Goal: Transaction & Acquisition: Book appointment/travel/reservation

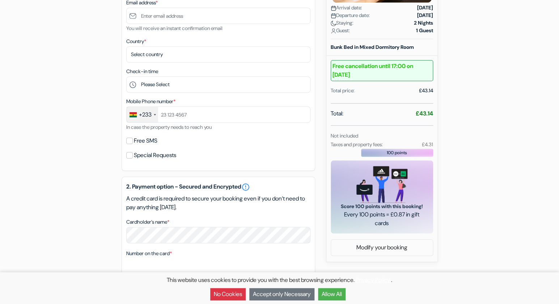
scroll to position [180, 0]
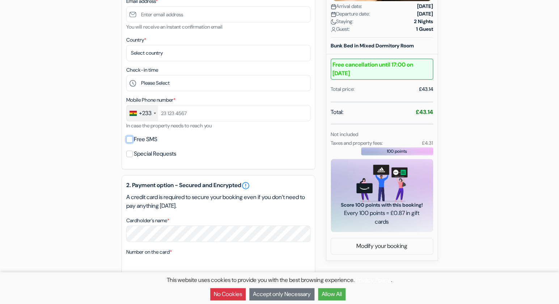
click at [132, 138] on input "Free SMS" at bounding box center [129, 139] width 7 height 7
checkbox input "true"
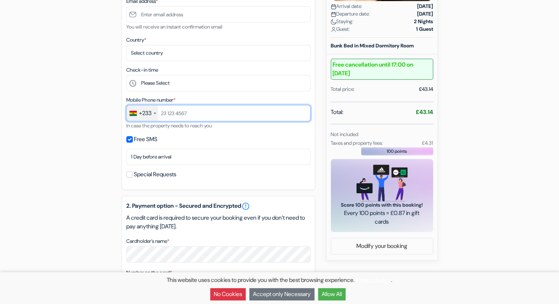
click at [191, 113] on input "text" at bounding box center [218, 113] width 184 height 16
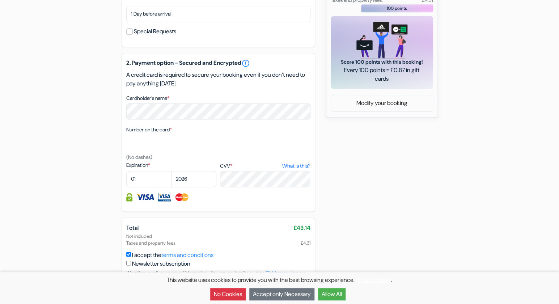
scroll to position [323, 0]
type input "0242029988"
select select "10"
select select "2028"
click at [242, 165] on label "CVV * What is this?" at bounding box center [265, 166] width 90 height 8
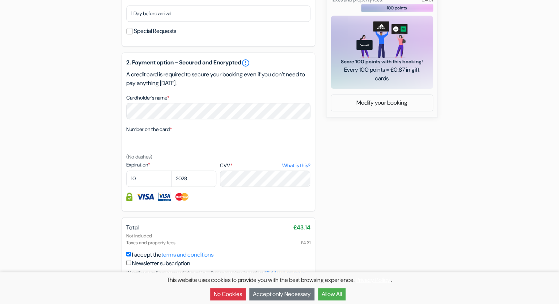
click at [0, 0] on textarea "Cardholder’s name *" at bounding box center [0, 0] width 0 height 0
click at [199, 165] on label "Expiration *" at bounding box center [171, 165] width 90 height 8
click at [0, 0] on textarea "Cardholder’s name *" at bounding box center [0, 0] width 0 height 0
click at [268, 168] on label "CVV * What is this?" at bounding box center [265, 166] width 90 height 8
click at [0, 0] on textarea "Cardholder’s name *" at bounding box center [0, 0] width 0 height 0
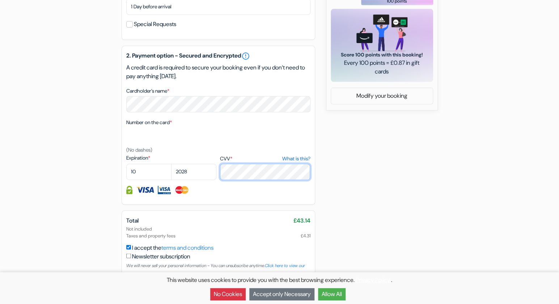
scroll to position [342, 0]
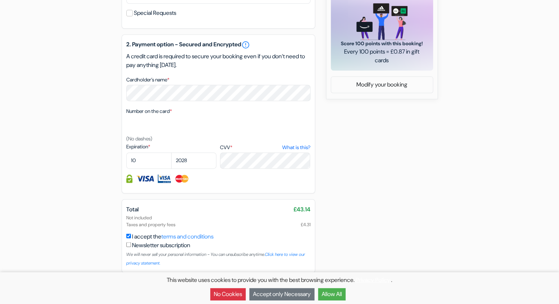
click at [325, 296] on button "Allow All" at bounding box center [331, 294] width 27 height 12
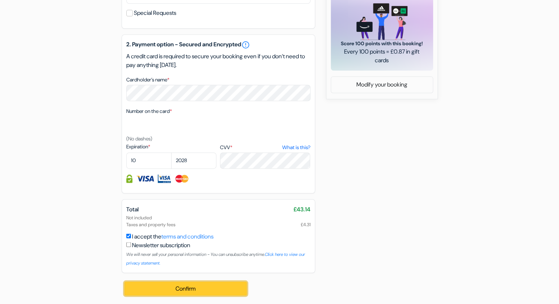
click at [198, 290] on button "Confirm Loading..." at bounding box center [185, 288] width 123 height 14
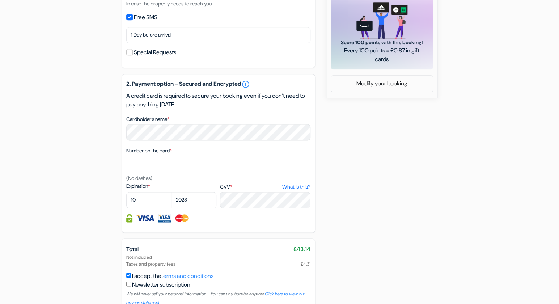
scroll to position [0, 0]
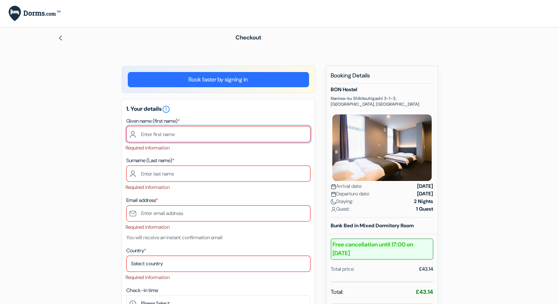
click at [234, 137] on input "text" at bounding box center [218, 134] width 184 height 16
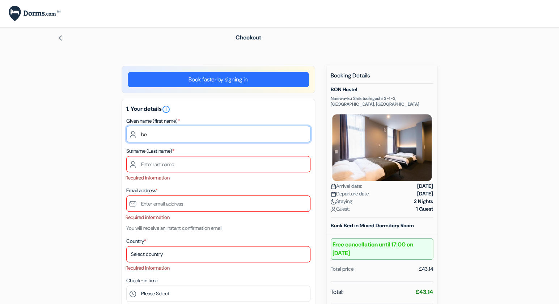
type input "b"
type input "BENJAMIN"
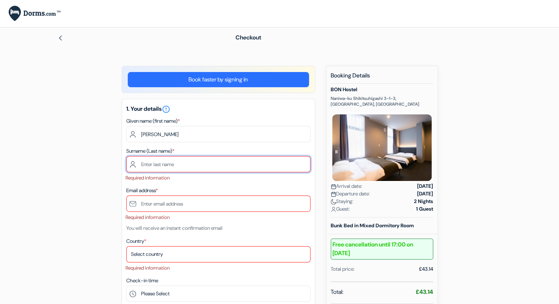
click at [188, 164] on input "text" at bounding box center [218, 164] width 184 height 16
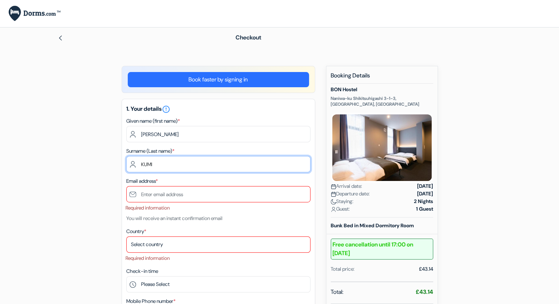
type input "KUMI"
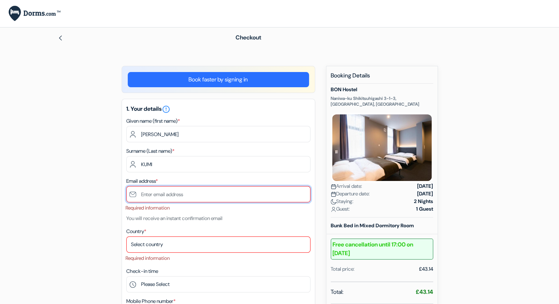
click at [178, 196] on input "text" at bounding box center [218, 194] width 184 height 16
type input "a"
paste input "[EMAIL_ADDRESS][DOMAIN_NAME]"
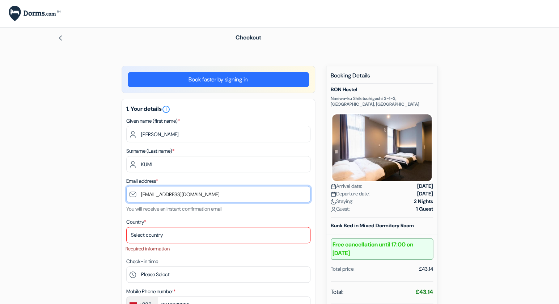
type input "[EMAIL_ADDRESS][DOMAIN_NAME]"
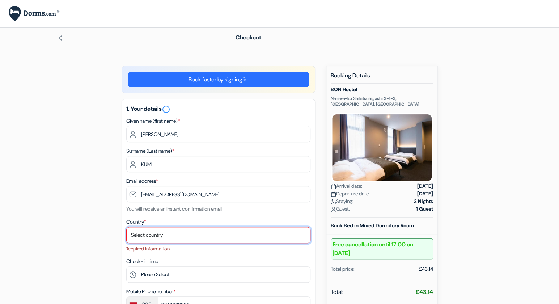
click at [126, 227] on select "Select country Abkhazia Afghanistan Albania Algeria American Samoa Andorra Ango…" at bounding box center [218, 235] width 184 height 16
select select "gh"
click option "Ghana" at bounding box center [0, 0] width 0 height 0
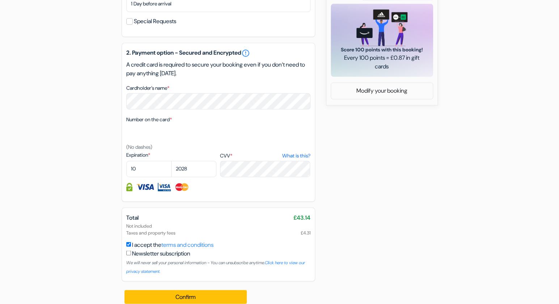
scroll to position [344, 0]
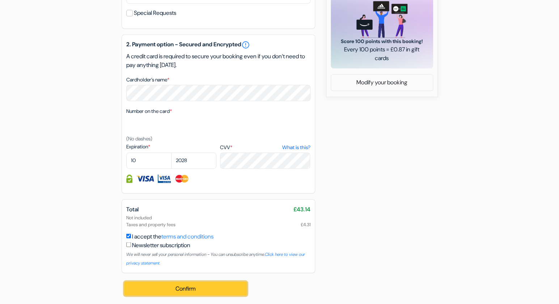
click at [187, 286] on button "Confirm Loading..." at bounding box center [185, 288] width 123 height 14
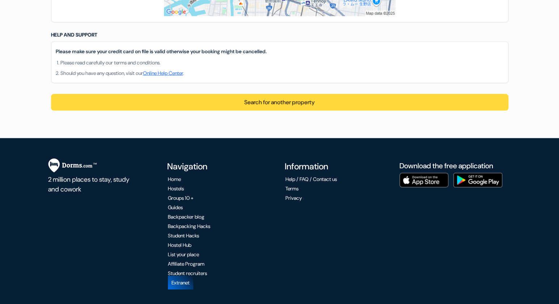
scroll to position [564, 0]
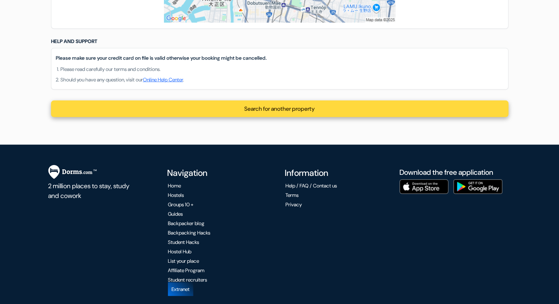
click at [285, 111] on span "Search for another property" at bounding box center [279, 109] width 71 height 8
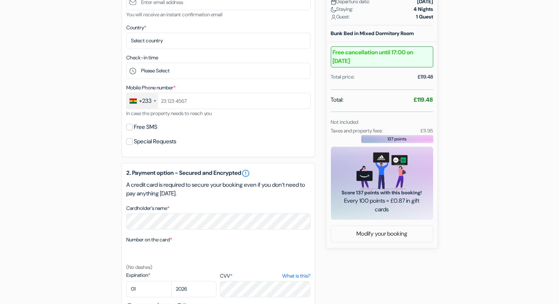
scroll to position [194, 0]
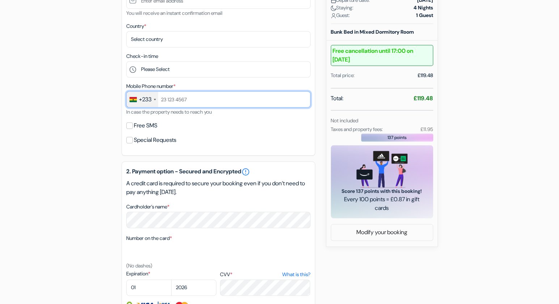
click at [213, 102] on input "text" at bounding box center [218, 99] width 184 height 16
type input "0242029988"
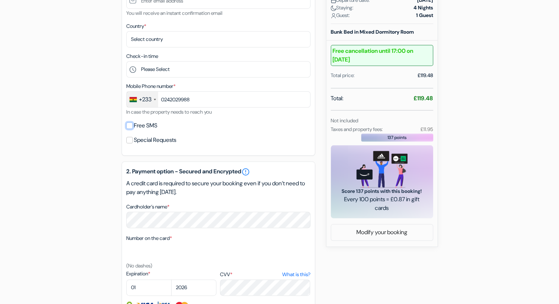
click at [129, 126] on input "Free SMS" at bounding box center [129, 125] width 7 height 7
checkbox input "true"
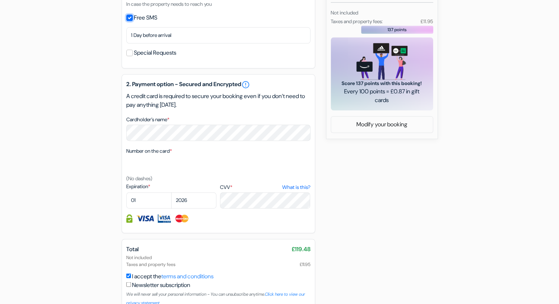
scroll to position [307, 0]
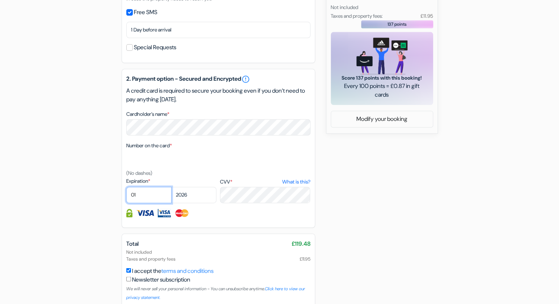
select select "10"
select select "2028"
click at [243, 186] on label "CVV * What is this?" at bounding box center [265, 182] width 90 height 8
click at [0, 0] on textarea "Cardholder’s name *" at bounding box center [0, 0] width 0 height 0
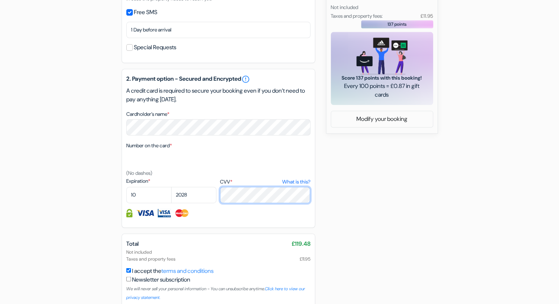
scroll to position [342, 0]
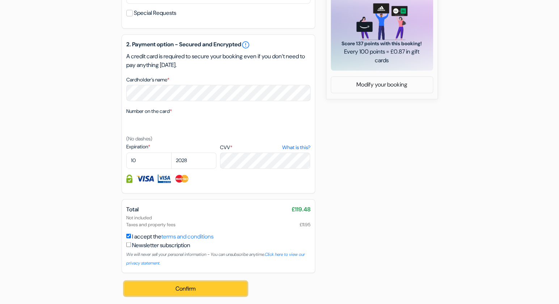
click at [190, 290] on button "Confirm Loading..." at bounding box center [185, 288] width 123 height 14
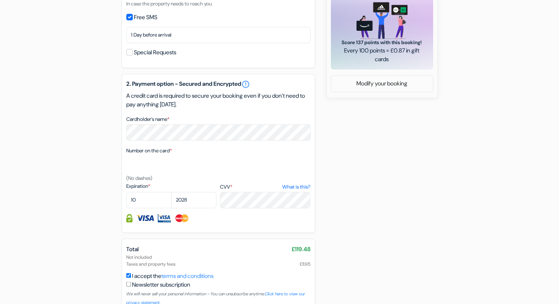
scroll to position [0, 0]
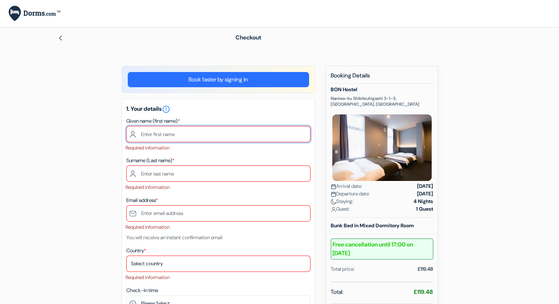
click at [194, 132] on input "text" at bounding box center [218, 134] width 184 height 16
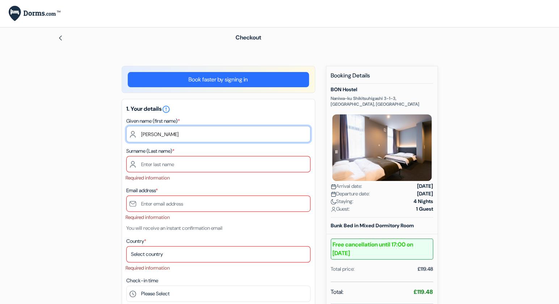
type input "BENJAMIN"
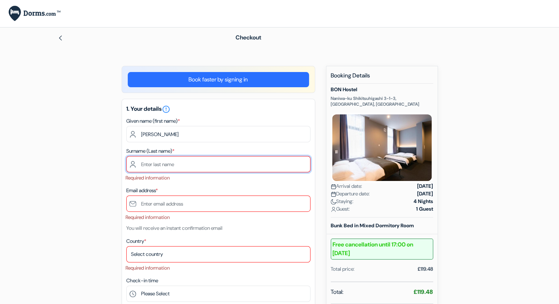
click at [169, 166] on input "text" at bounding box center [218, 164] width 184 height 16
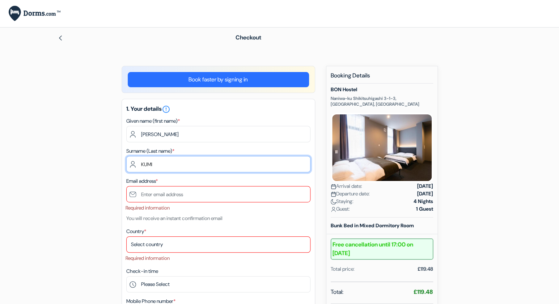
type input "KUMI"
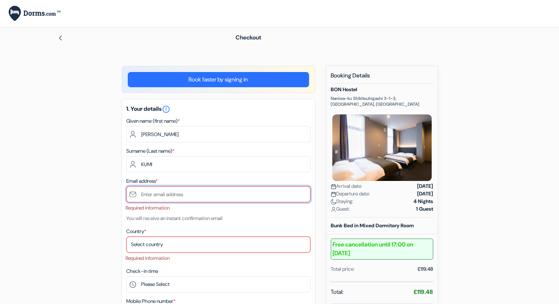
click at [165, 197] on input "text" at bounding box center [218, 194] width 184 height 16
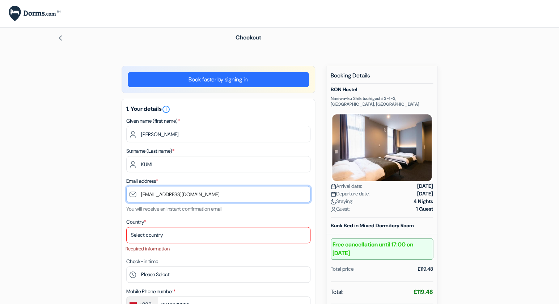
type input "[EMAIL_ADDRESS][DOMAIN_NAME]"
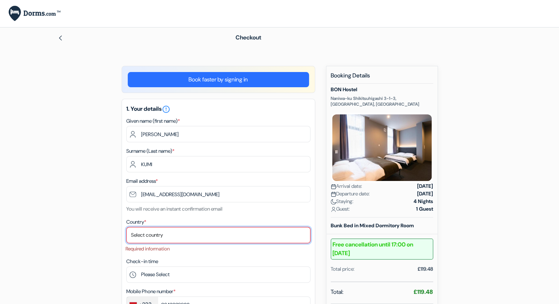
click at [126, 227] on select "Select country Abkhazia Afghanistan Albania Algeria American Samoa Andorra Ango…" at bounding box center [218, 235] width 184 height 16
select select "gh"
click option "Ghana" at bounding box center [0, 0] width 0 height 0
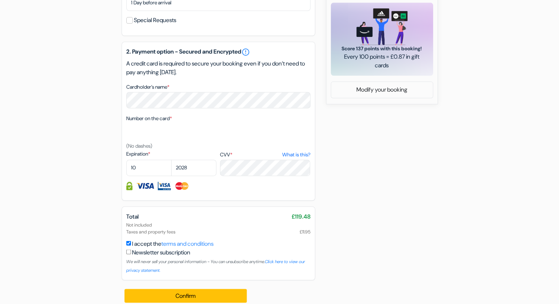
scroll to position [344, 0]
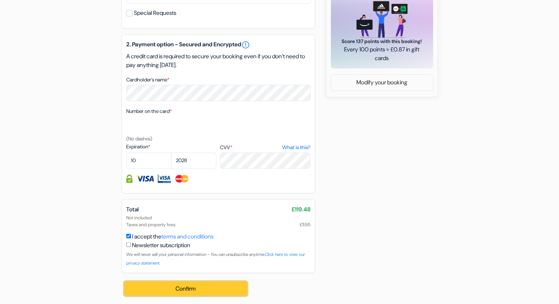
click at [182, 290] on button "Confirm Loading..." at bounding box center [185, 288] width 123 height 14
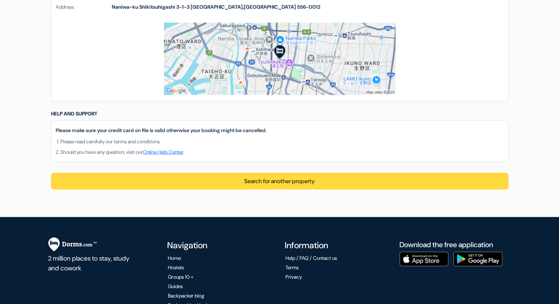
scroll to position [494, 0]
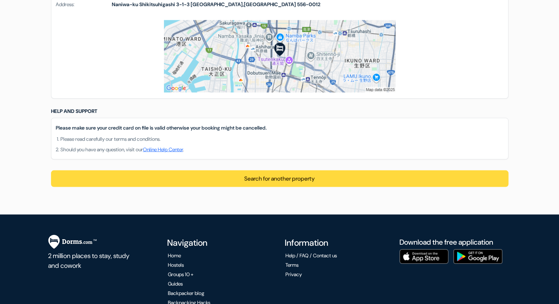
click at [367, 168] on div "Dorms Dorm name Price per guest Number of beds Total price Bunk Bed in Mixed Do…" at bounding box center [279, 24] width 469 height 380
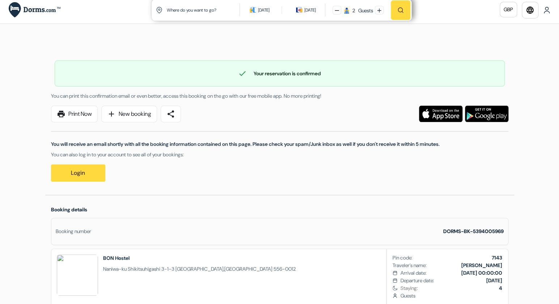
scroll to position [0, 0]
